Goal: Ask a question

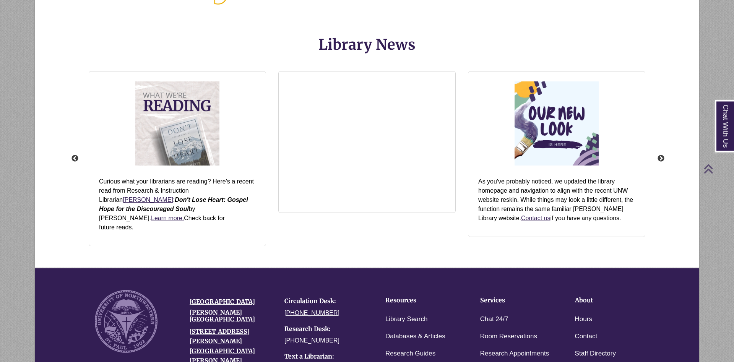
scroll to position [912, 0]
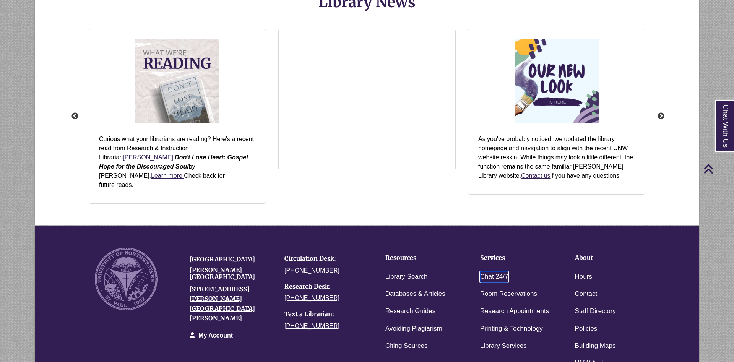
click at [497, 271] on link "Chat 24/7" at bounding box center [494, 276] width 28 height 11
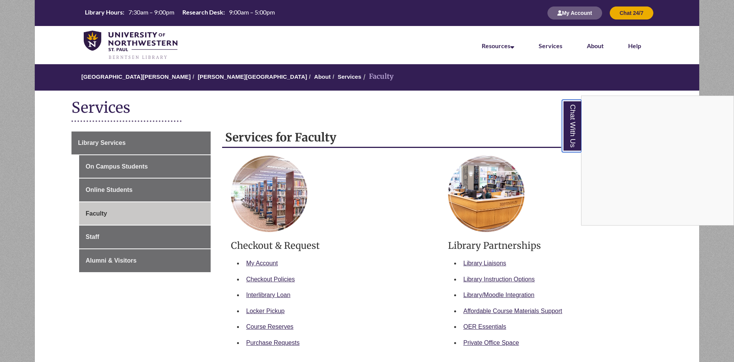
click at [576, 134] on link "Chat With Us" at bounding box center [571, 126] width 19 height 52
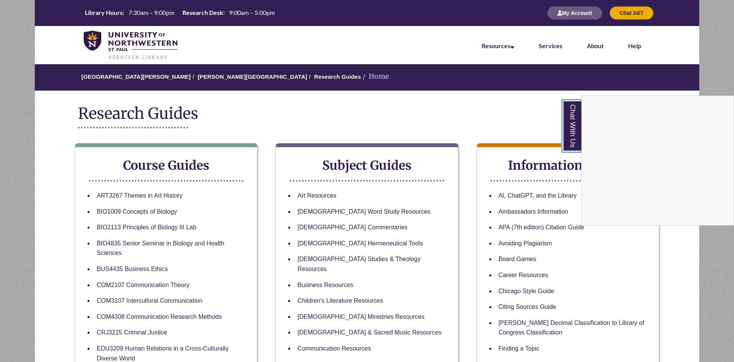
click at [568, 138] on link "Chat With Us" at bounding box center [571, 126] width 19 height 52
